Goal: Information Seeking & Learning: Learn about a topic

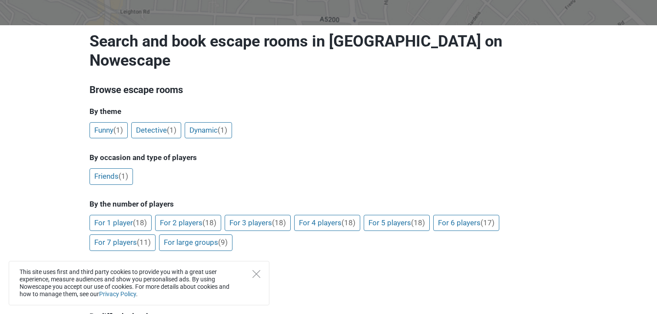
scroll to position [176, 0]
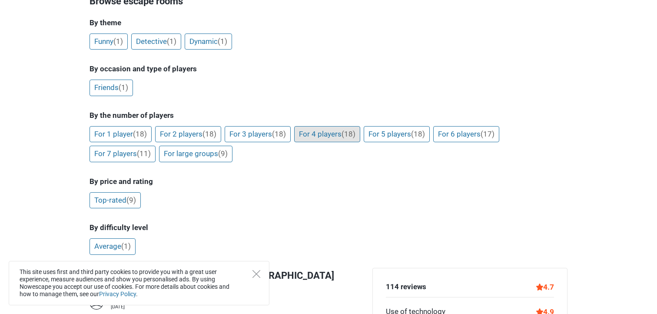
click at [326, 126] on link "For 4 players (18)" at bounding box center [327, 134] width 66 height 17
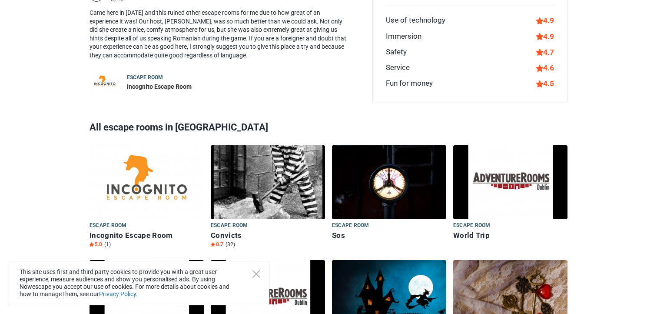
scroll to position [426, 0]
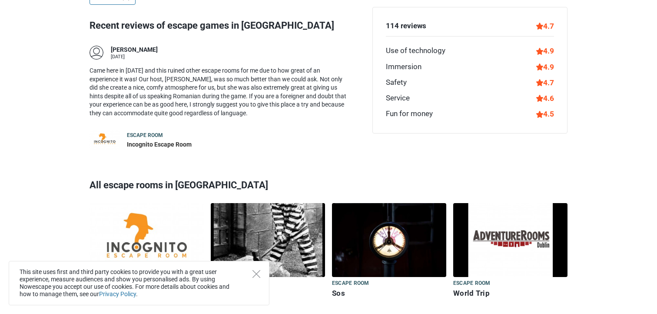
click at [152, 203] on img at bounding box center [147, 240] width 114 height 74
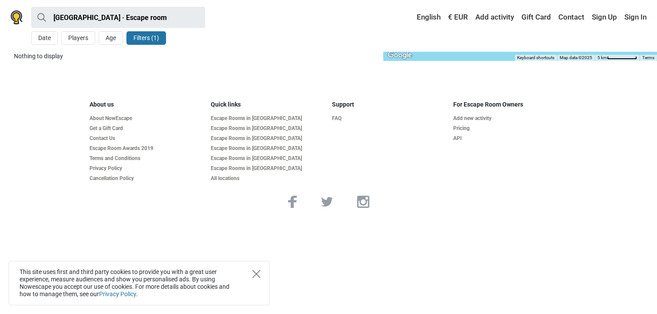
click at [255, 277] on icon "Close" at bounding box center [256, 274] width 8 height 8
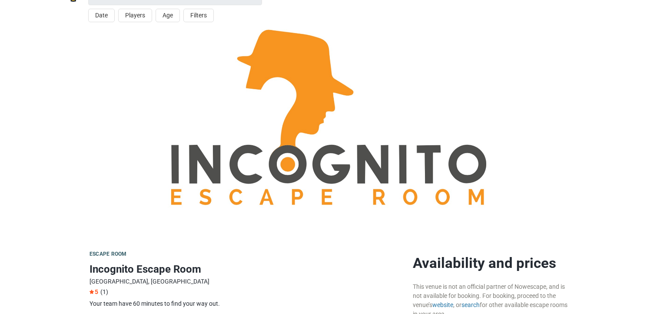
scroll to position [21, 0]
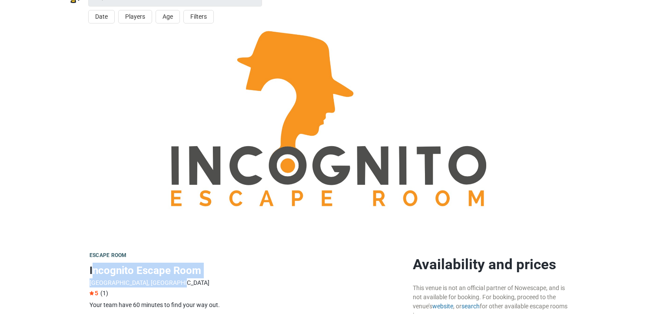
drag, startPoint x: 91, startPoint y: 269, endPoint x: 255, endPoint y: 282, distance: 164.7
copy div "ncognito Escape Room Dublin, Ireland"
